Goal: Task Accomplishment & Management: Manage account settings

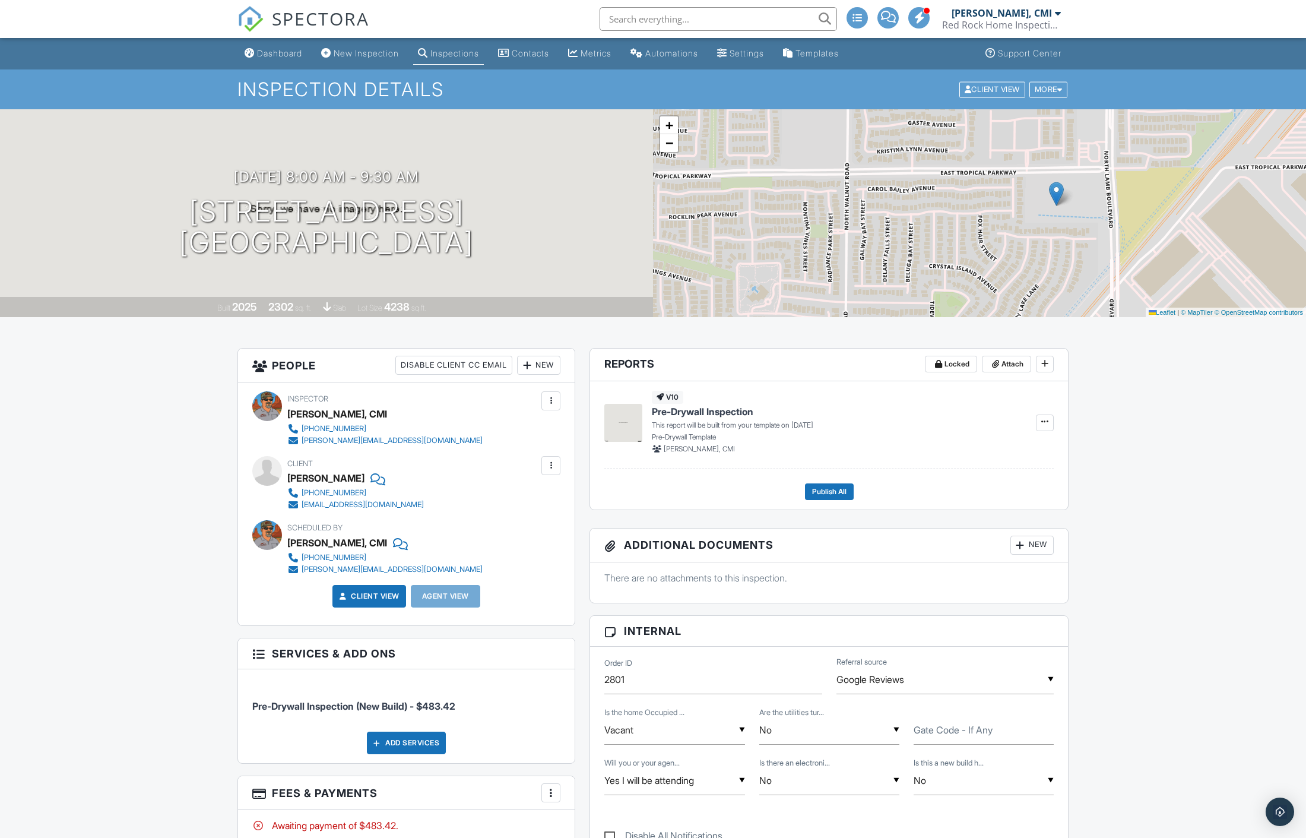
click at [290, 45] on link "Dashboard" at bounding box center [273, 54] width 67 height 22
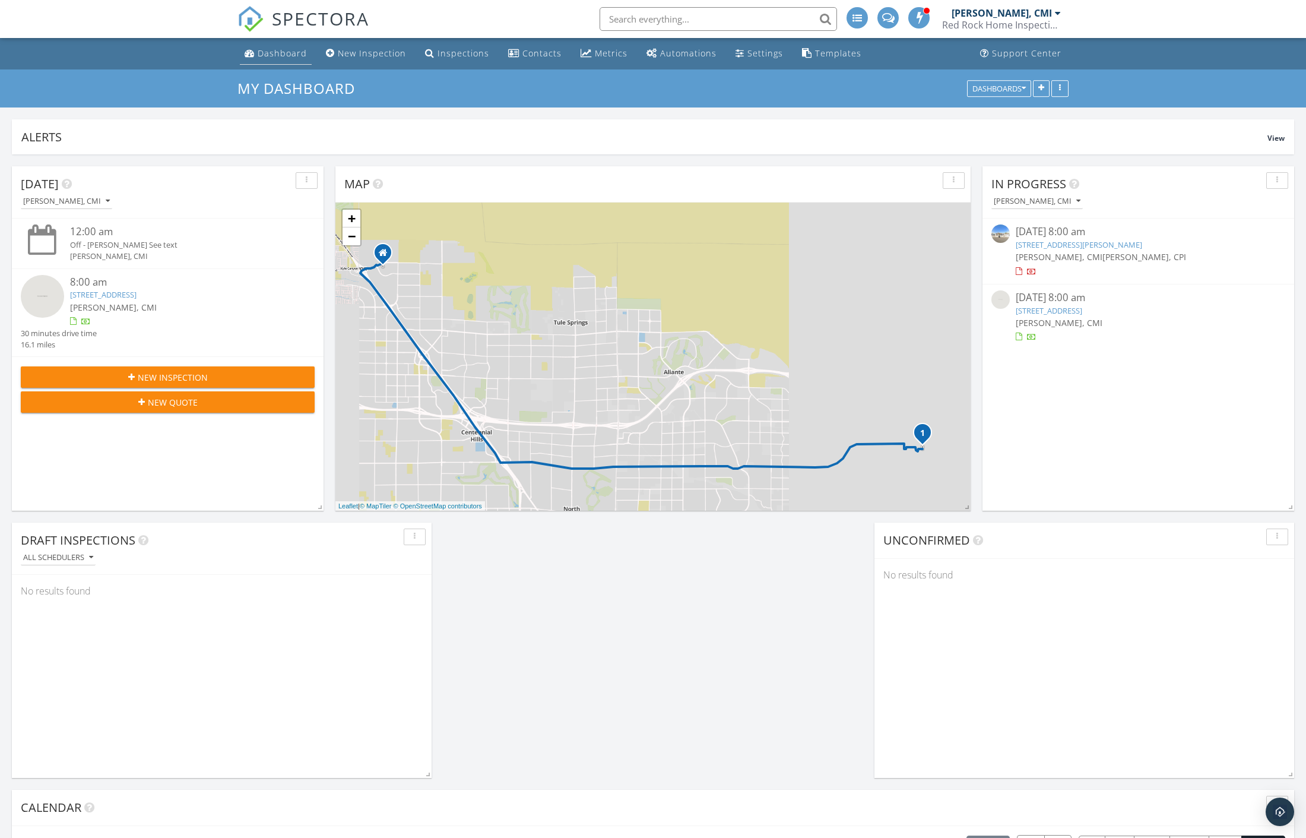
scroll to position [255, 635]
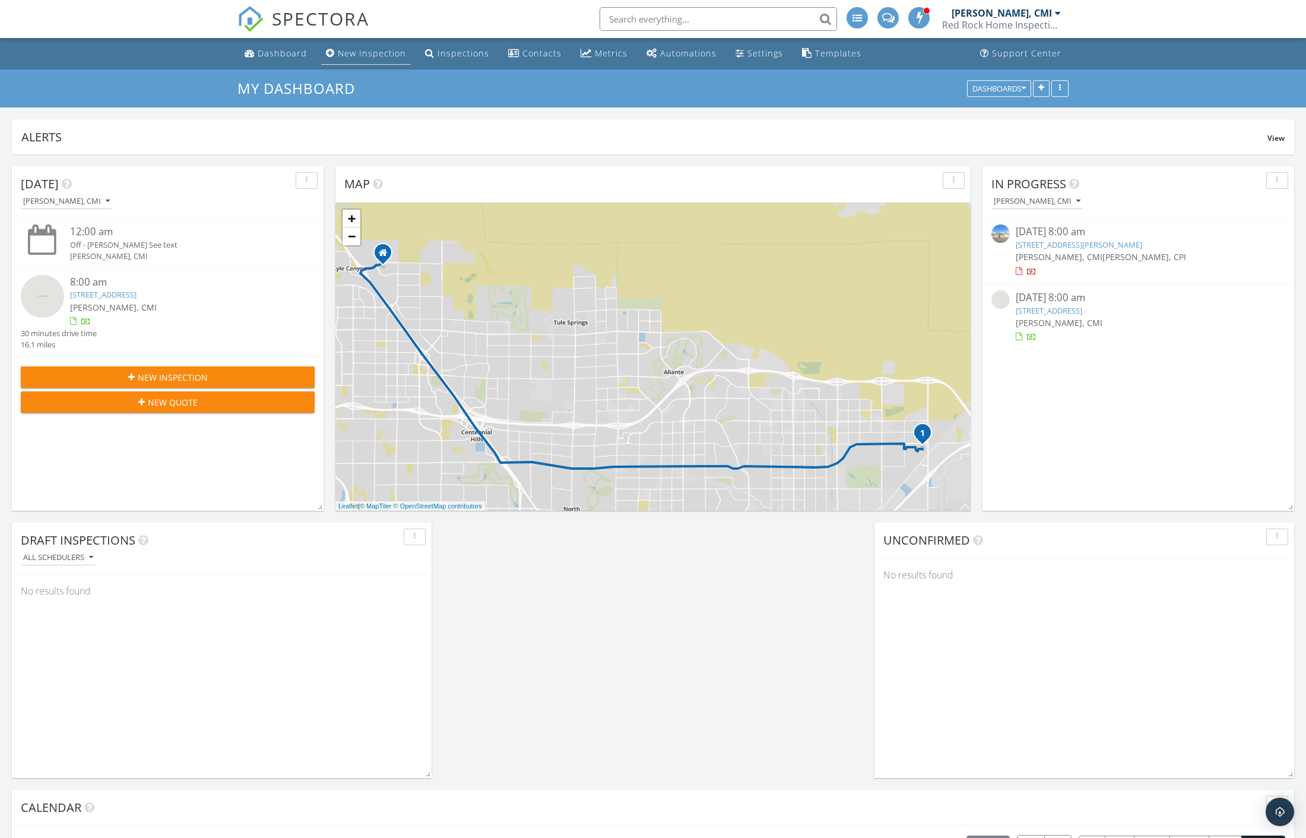
click at [360, 50] on div "New Inspection" at bounding box center [372, 53] width 68 height 11
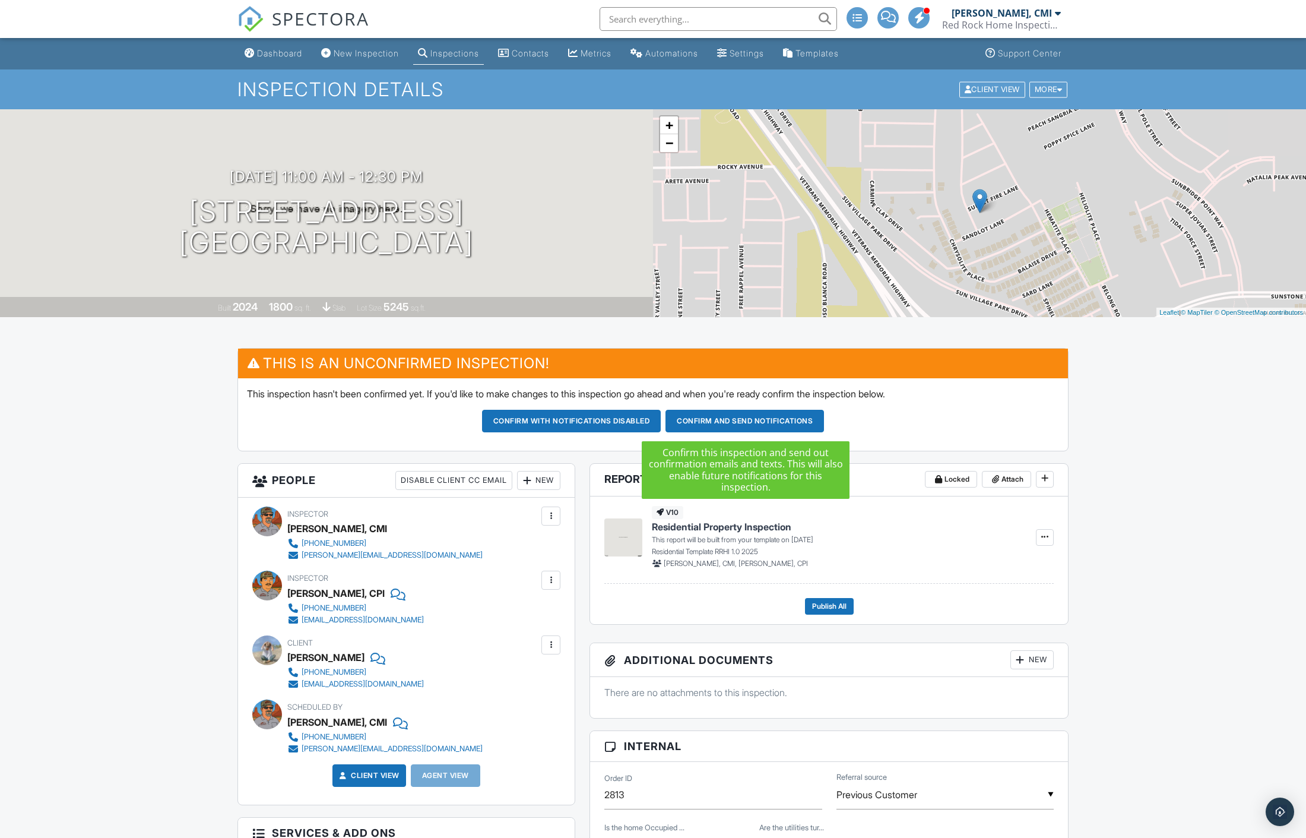
click at [759, 422] on button "Confirm and send notifications" at bounding box center [745, 421] width 159 height 23
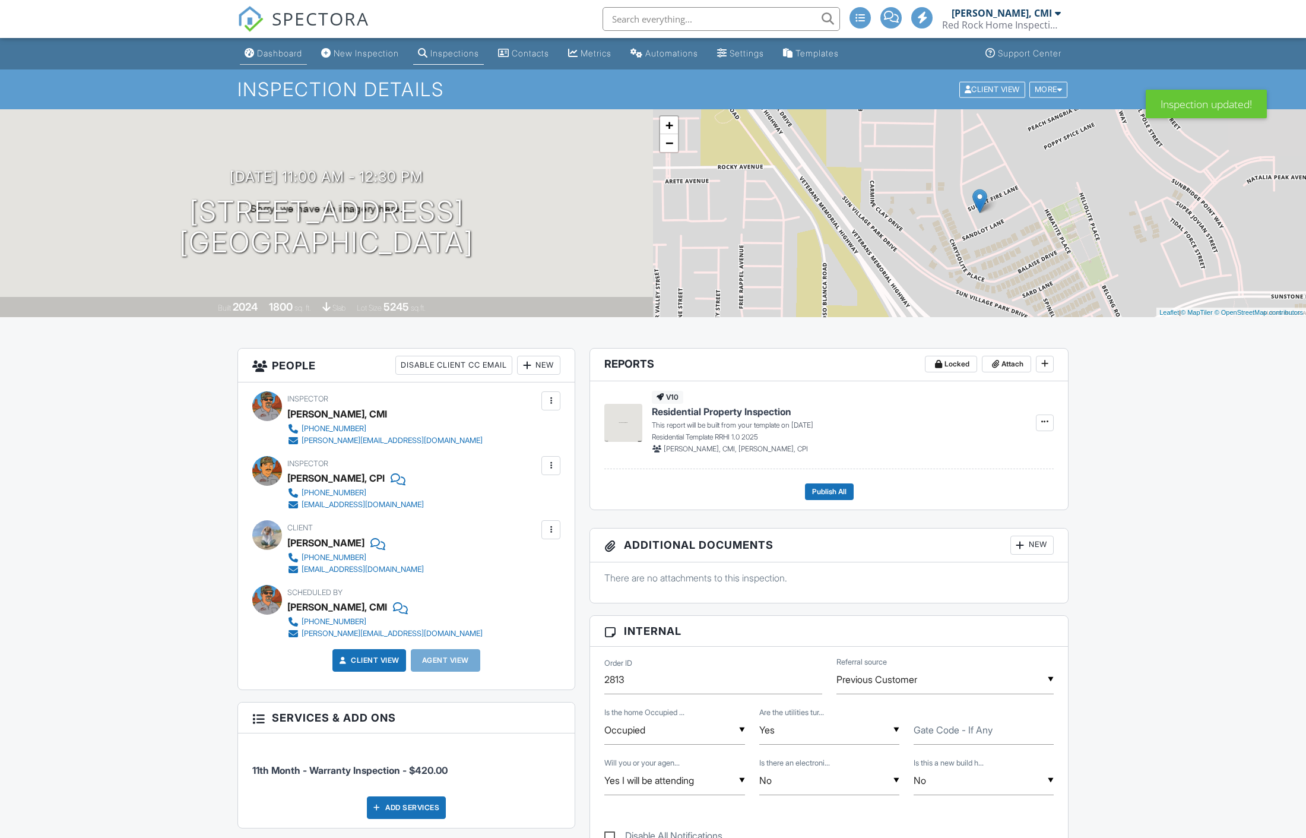
click at [287, 52] on div "Dashboard" at bounding box center [279, 53] width 45 height 10
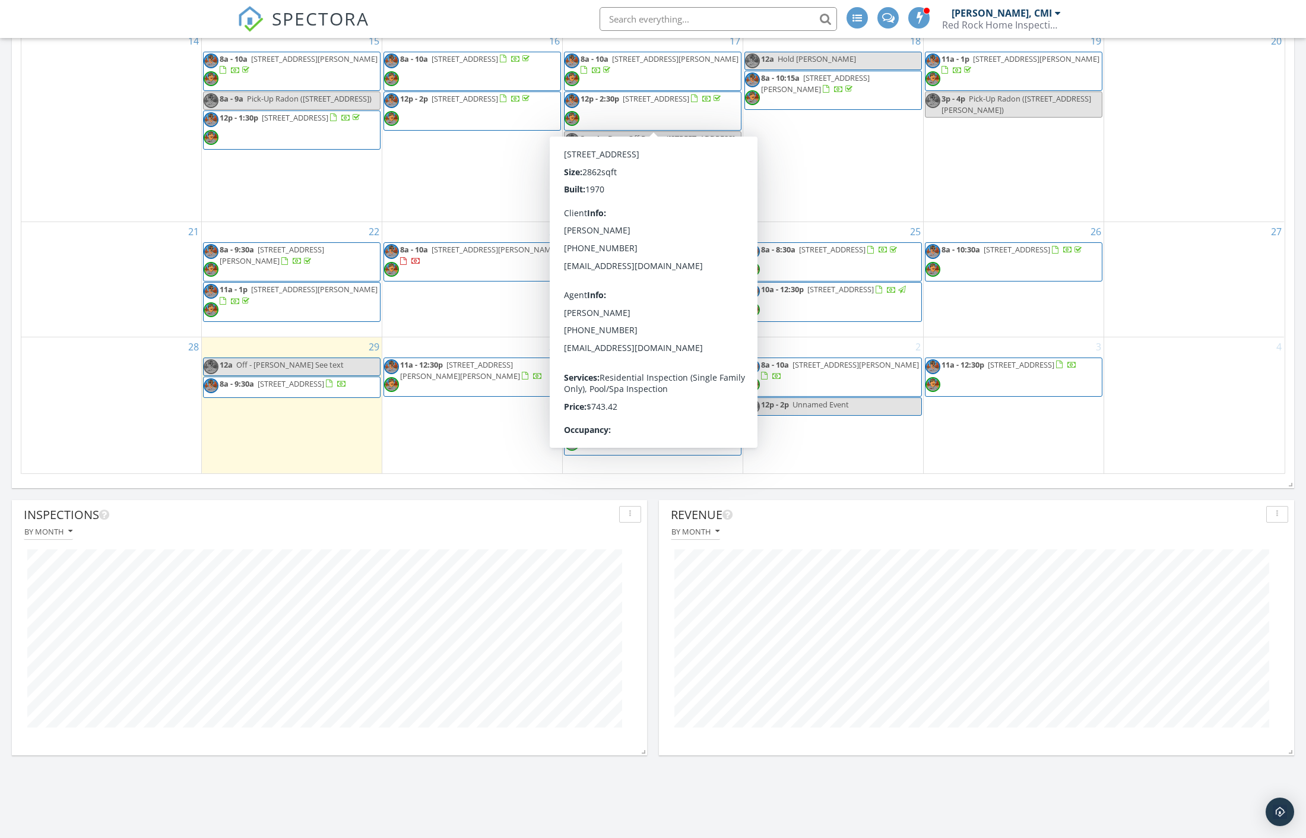
scroll to position [1055, 0]
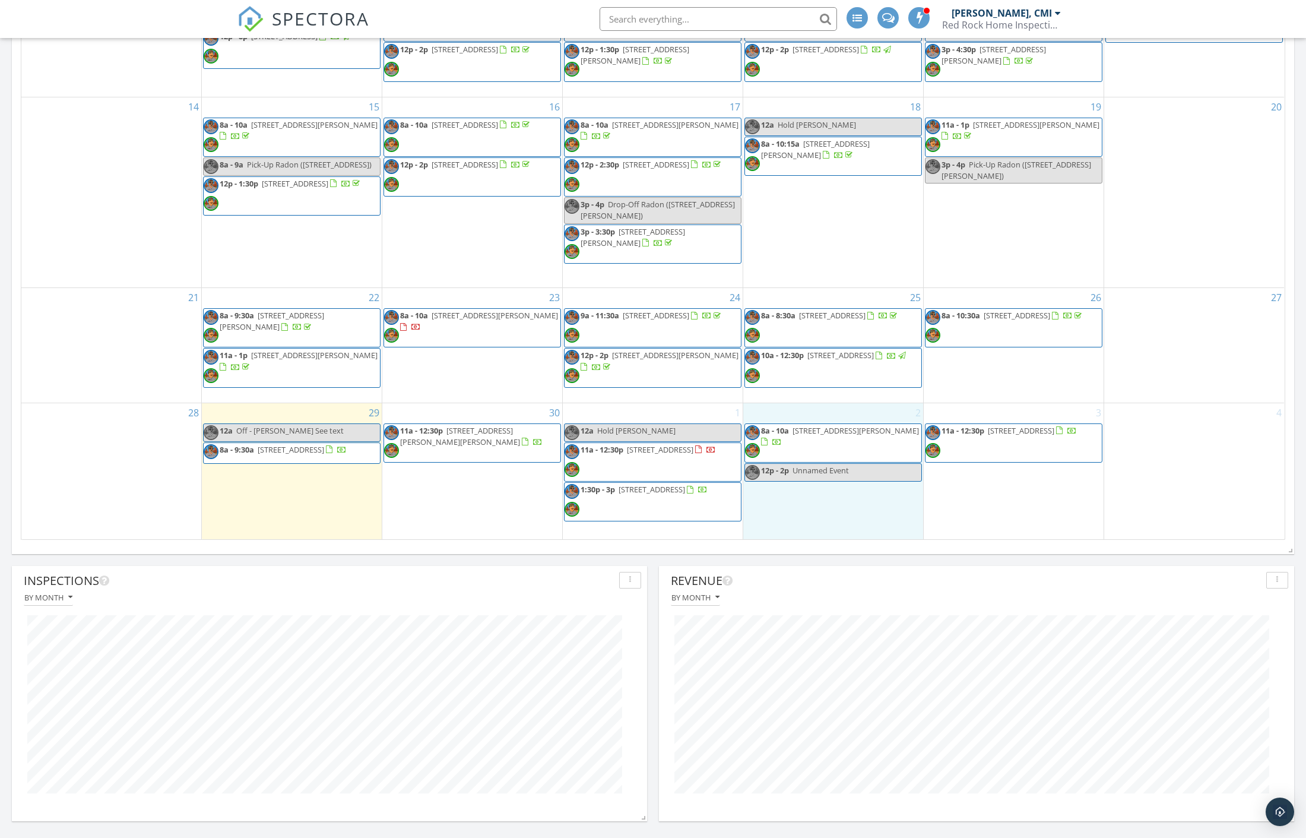
click at [806, 510] on div "2 8a - 10a 640 Poplar Pne St, Henderson 89011 12p - 2p Unnamed Event" at bounding box center [833, 471] width 180 height 136
click at [834, 459] on link "Inspection" at bounding box center [832, 460] width 61 height 19
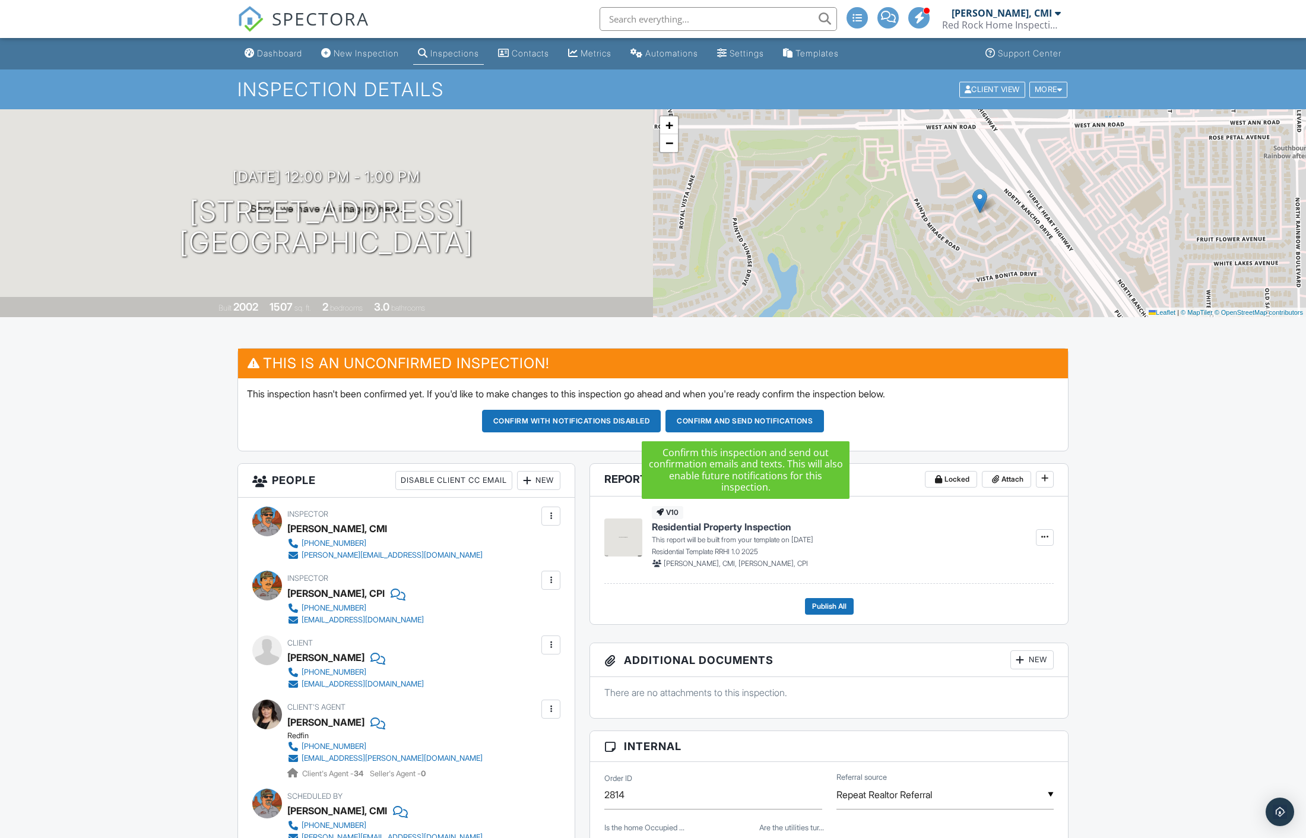
click at [733, 422] on button "Confirm and send notifications" at bounding box center [745, 421] width 159 height 23
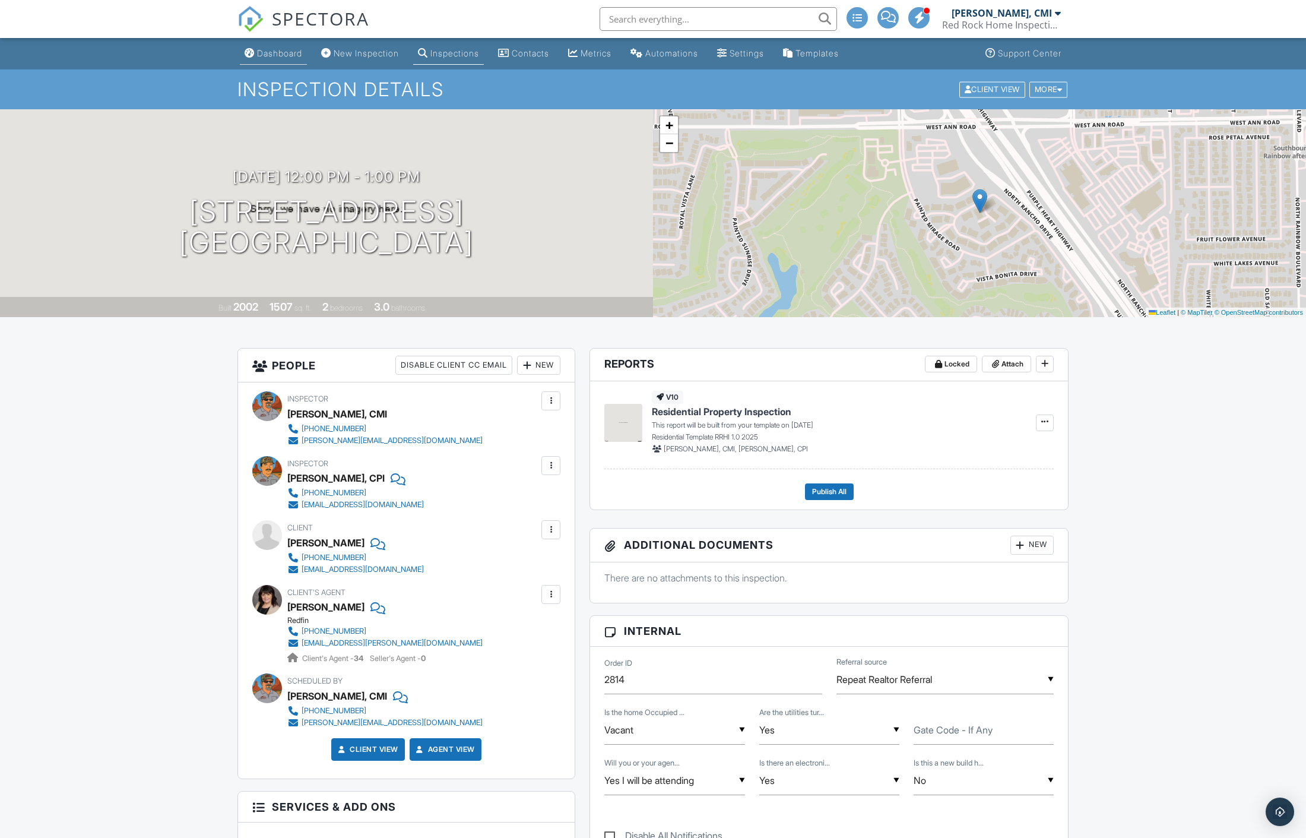
click at [293, 57] on div "Dashboard" at bounding box center [279, 53] width 45 height 10
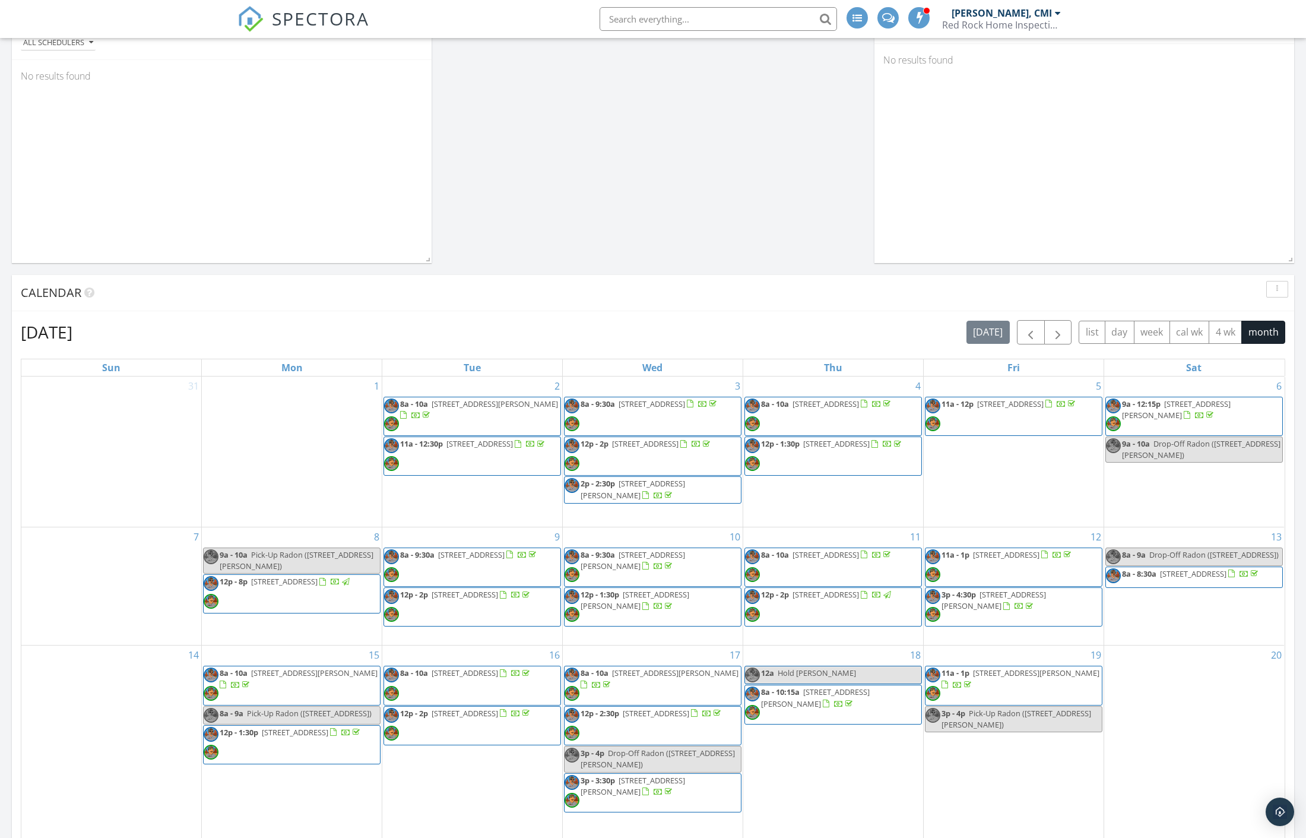
scroll to position [527, 0]
